Goal: Task Accomplishment & Management: Use online tool/utility

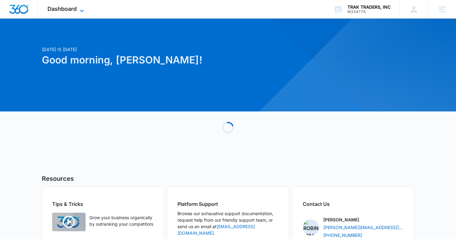
click at [67, 10] on span "Dashboard" at bounding box center [61, 9] width 29 height 7
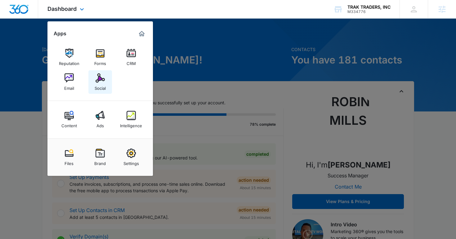
click at [100, 76] on img at bounding box center [99, 77] width 9 height 9
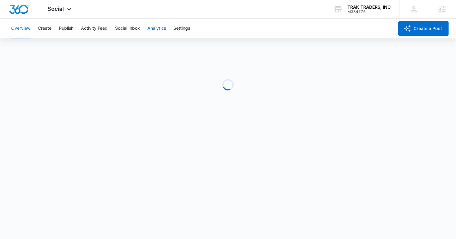
click at [161, 30] on button "Analytics" at bounding box center [156, 29] width 19 height 20
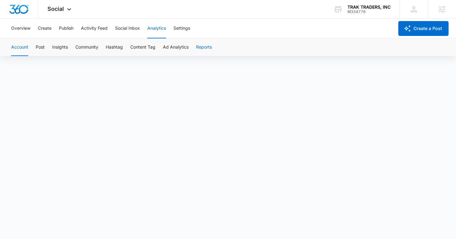
click at [204, 48] on button "Reports" at bounding box center [204, 47] width 16 height 17
click at [200, 49] on button "Reports" at bounding box center [204, 47] width 16 height 17
